Goal: Task Accomplishment & Management: Use online tool/utility

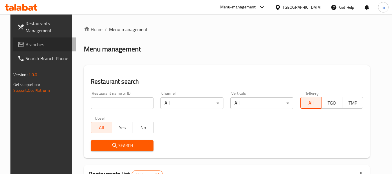
click at [33, 49] on link "Branches" at bounding box center [44, 44] width 63 height 14
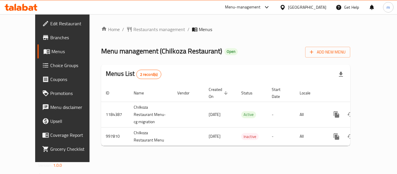
click at [50, 64] on span "Choice Groups" at bounding box center [73, 65] width 46 height 7
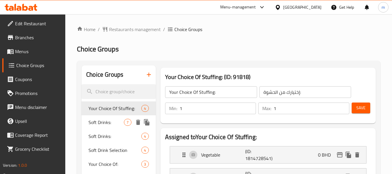
click at [111, 123] on span "Soft Drinks:" at bounding box center [106, 122] width 35 height 7
type input "Soft Drinks:"
type input "مشروب غازي:"
type input "0"
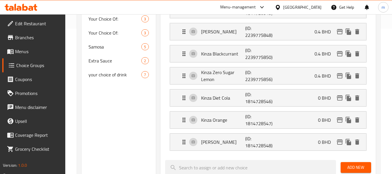
scroll to position [87, 0]
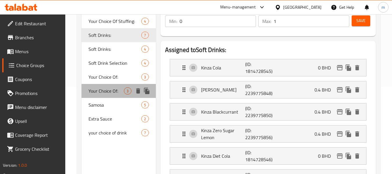
click at [107, 89] on span "Your Choice Of:" at bounding box center [106, 90] width 35 height 7
type input "Your Choice Of:"
type input "إختيارك من:"
type input "1"
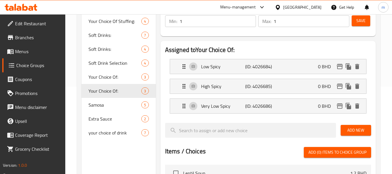
scroll to position [29, 0]
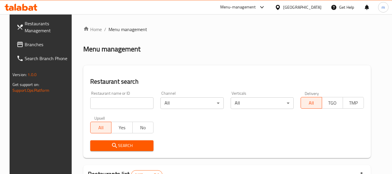
click at [41, 45] on span "Branches" at bounding box center [48, 44] width 46 height 7
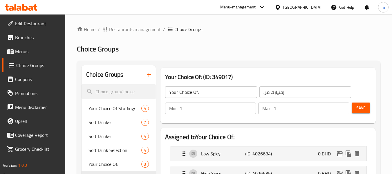
scroll to position [29, 0]
